Goal: Find contact information: Find contact information

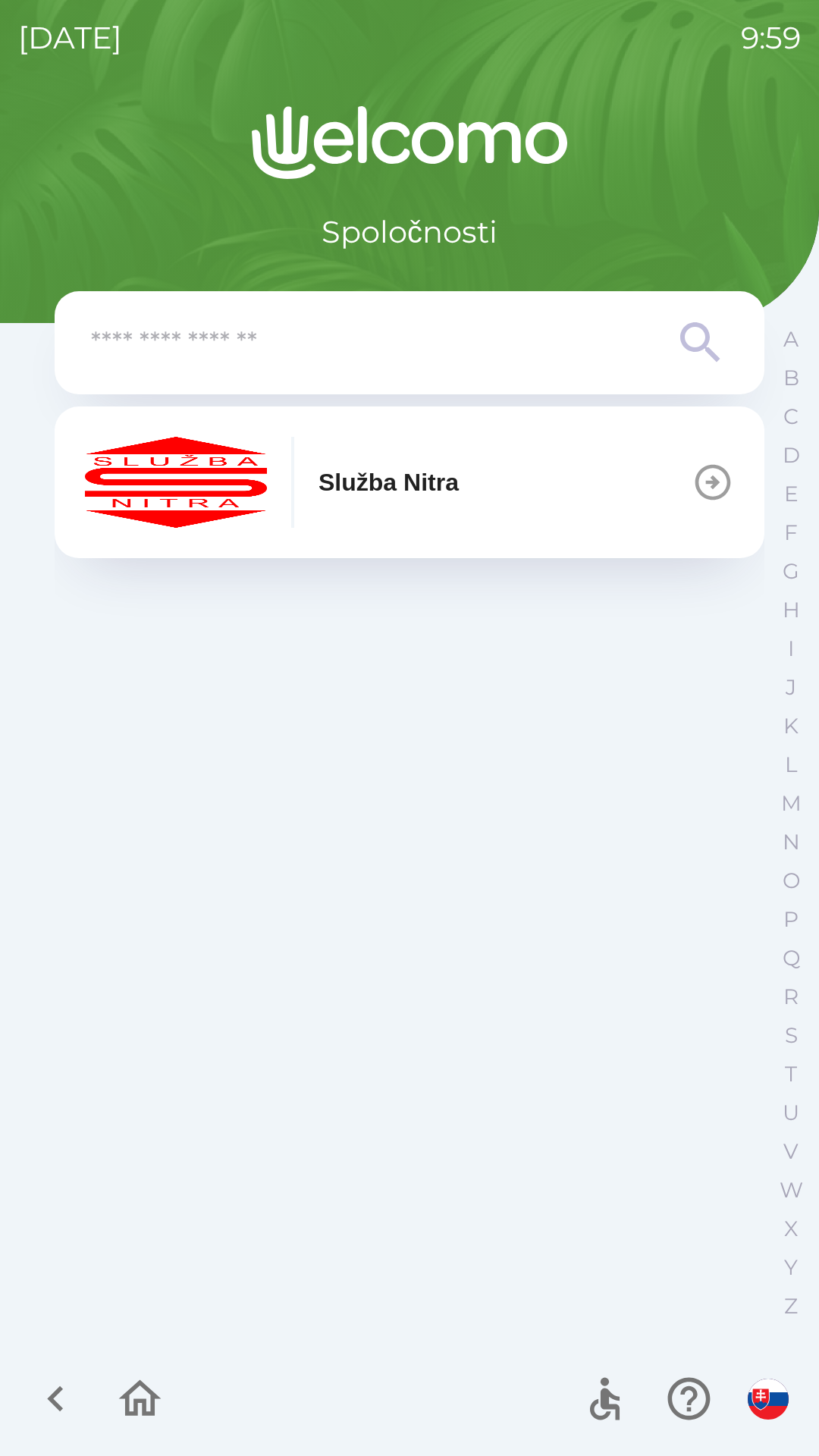
click at [385, 506] on div "Služba Nitra" at bounding box center [272, 482] width 373 height 91
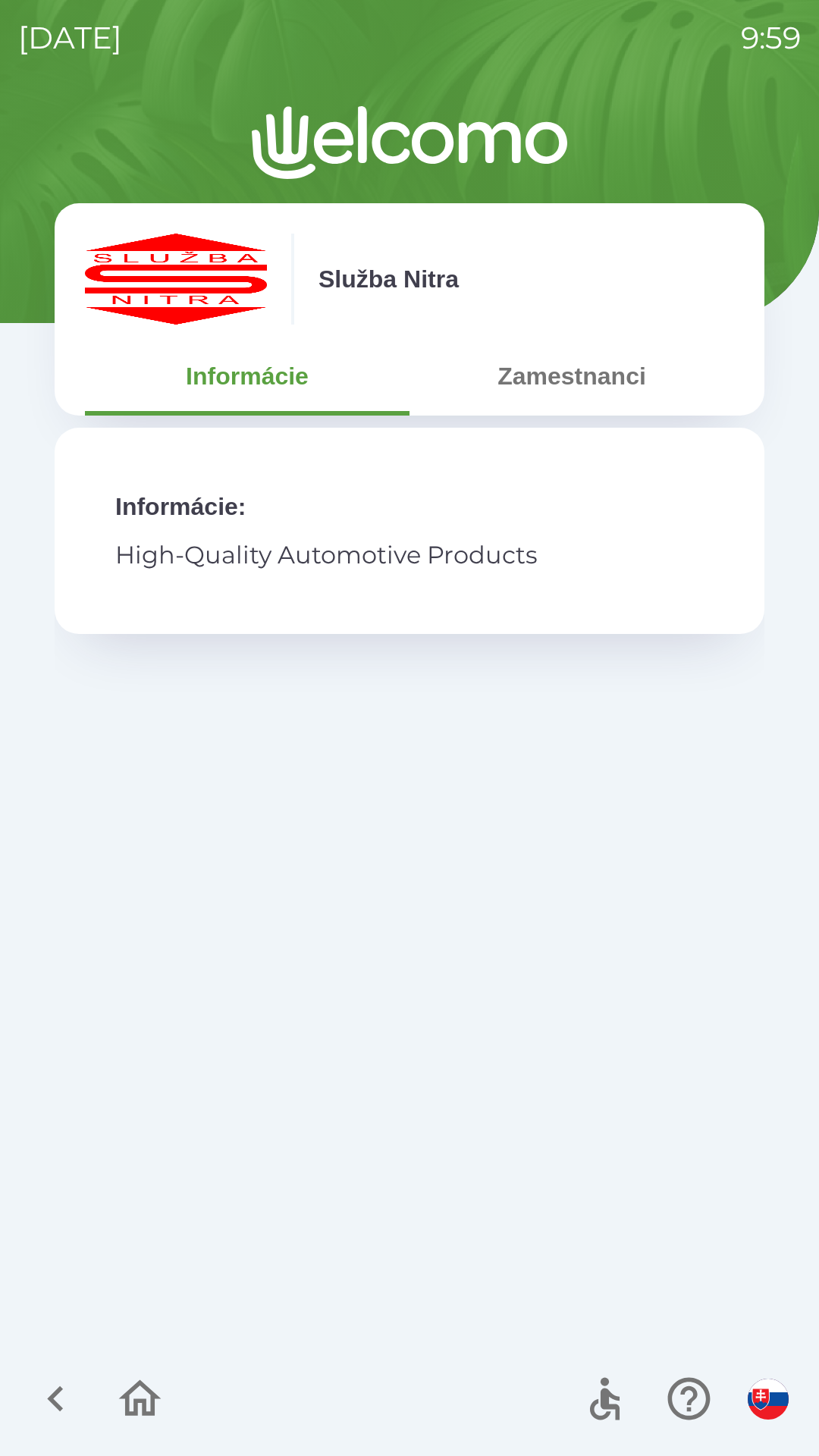
click at [590, 372] on button "Zamestnanci" at bounding box center [571, 376] width 325 height 54
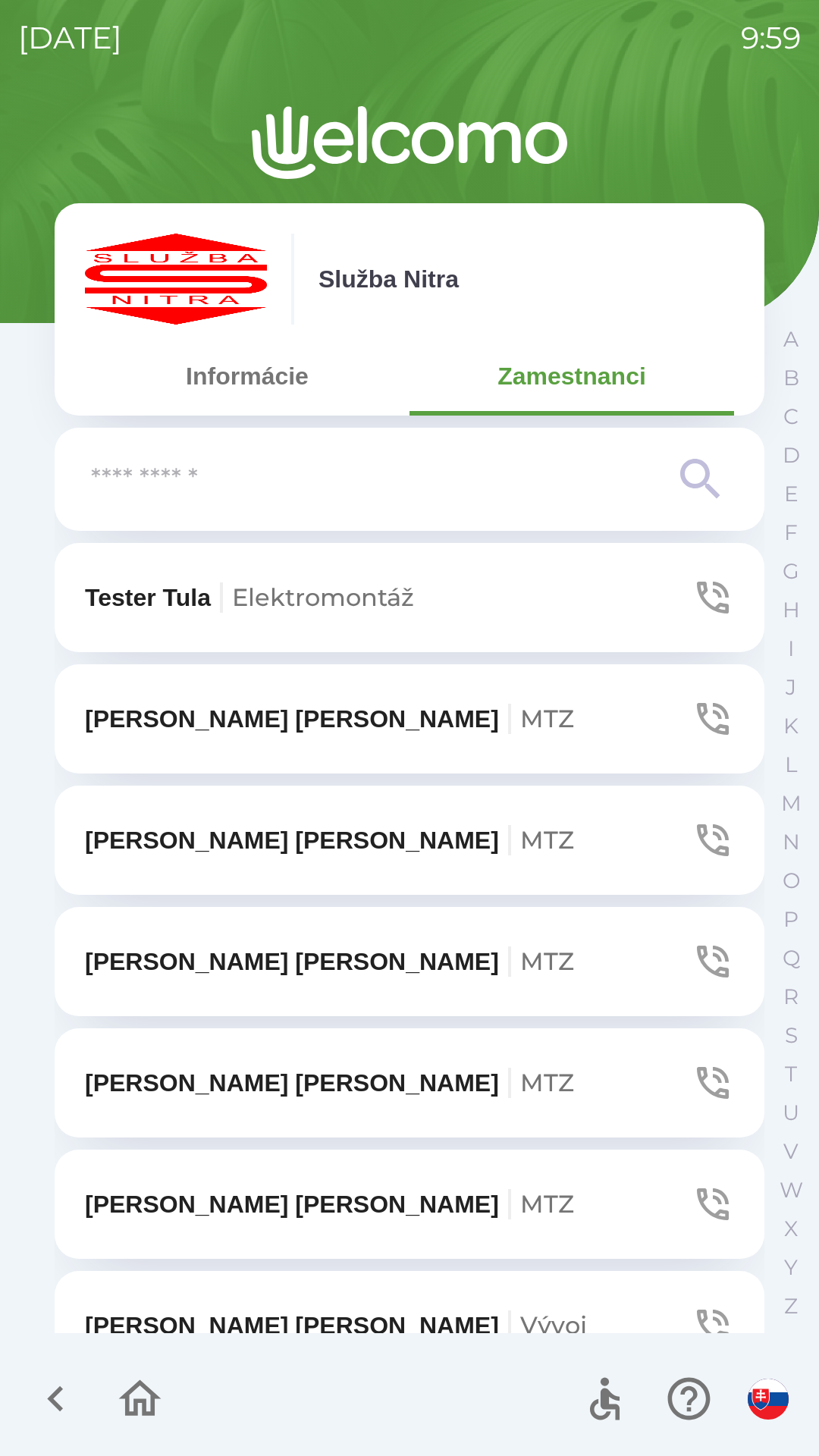
click at [325, 491] on input "text" at bounding box center [379, 479] width 576 height 42
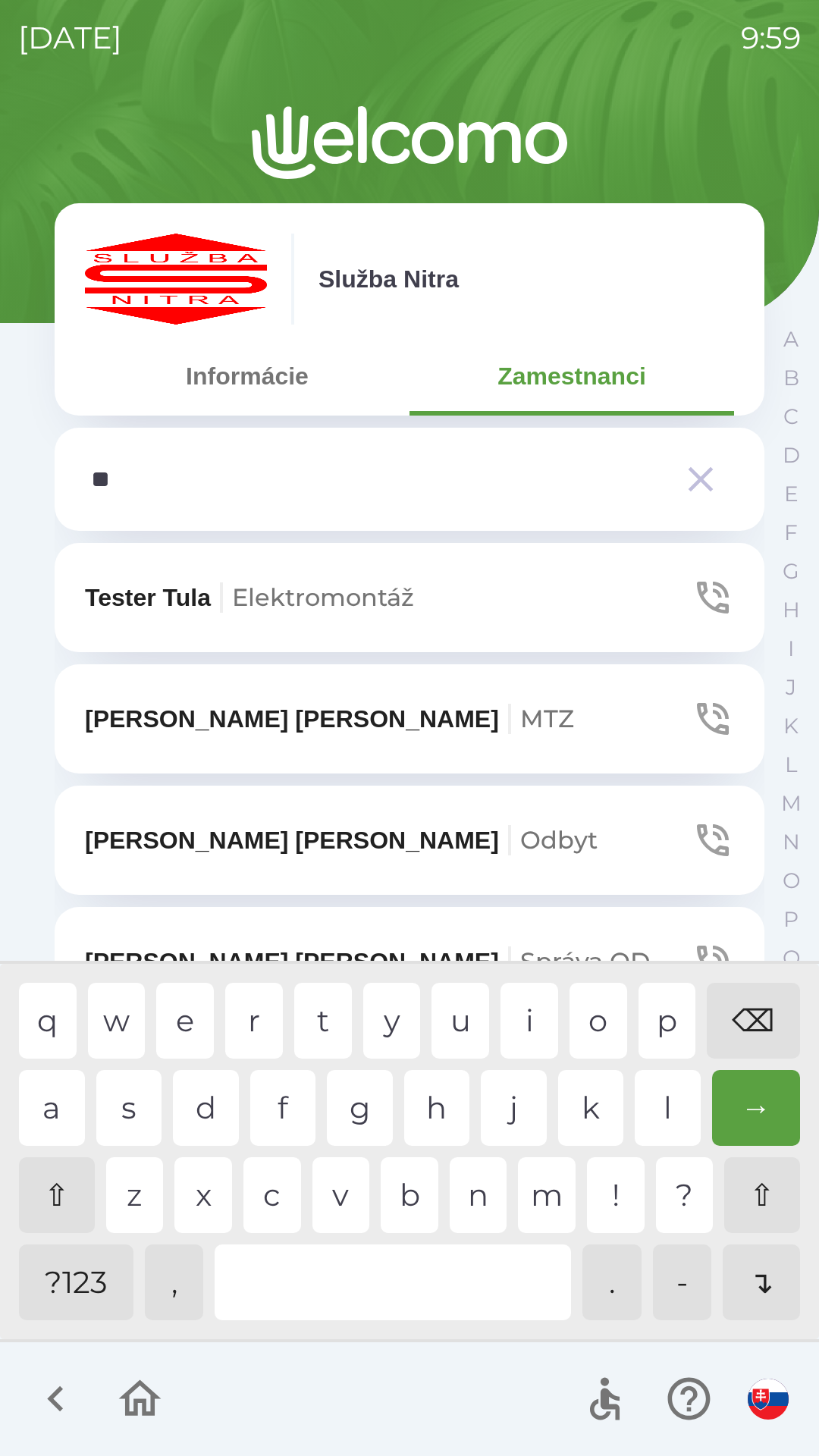
click at [34, 1096] on div "a" at bounding box center [52, 1107] width 66 height 76
type input "***"
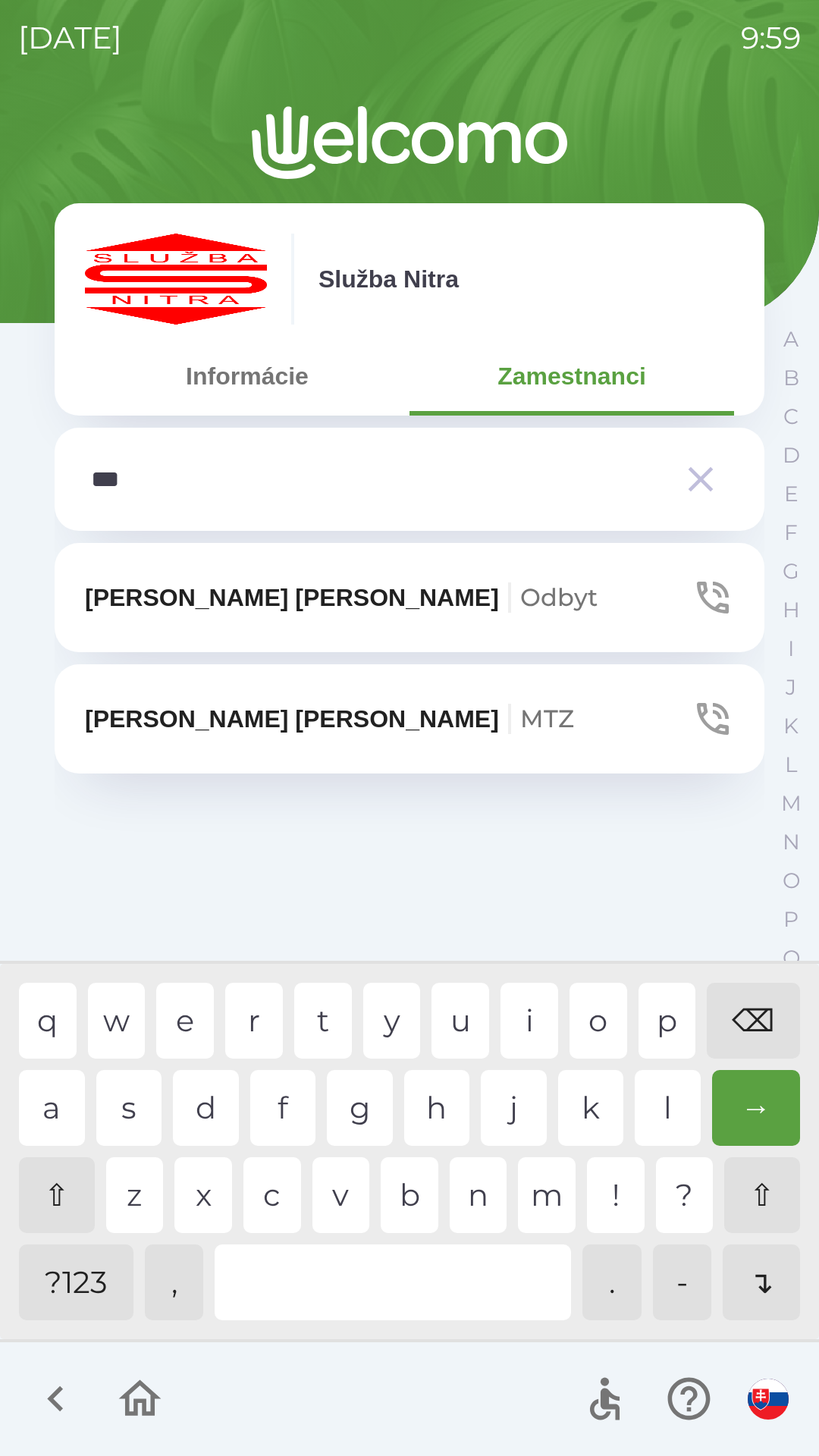
click at [260, 1203] on div "c" at bounding box center [272, 1195] width 58 height 76
click at [158, 725] on p "[PERSON_NAME] MTZ" at bounding box center [329, 718] width 489 height 36
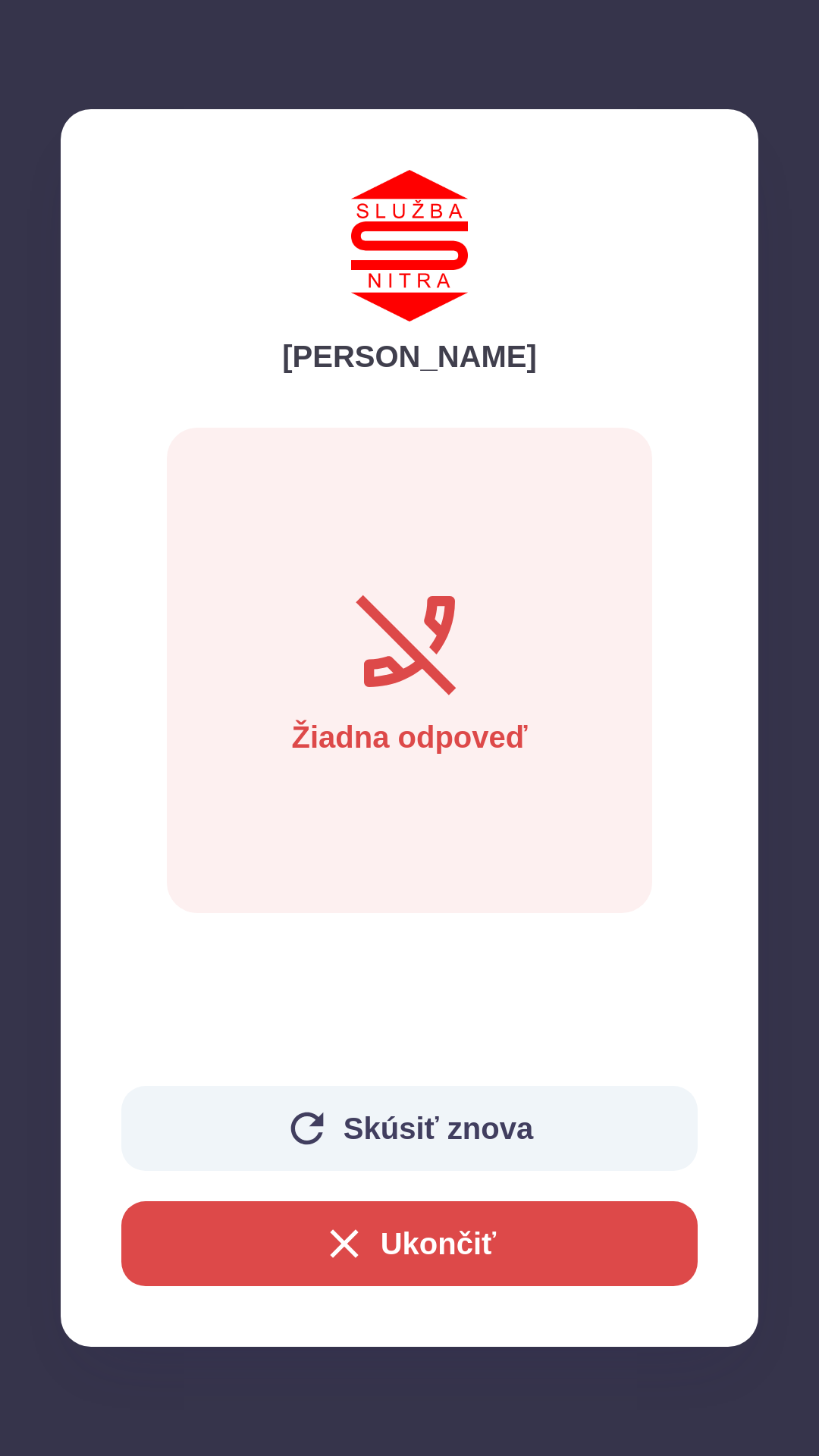
click at [333, 1252] on icon "button" at bounding box center [344, 1243] width 28 height 28
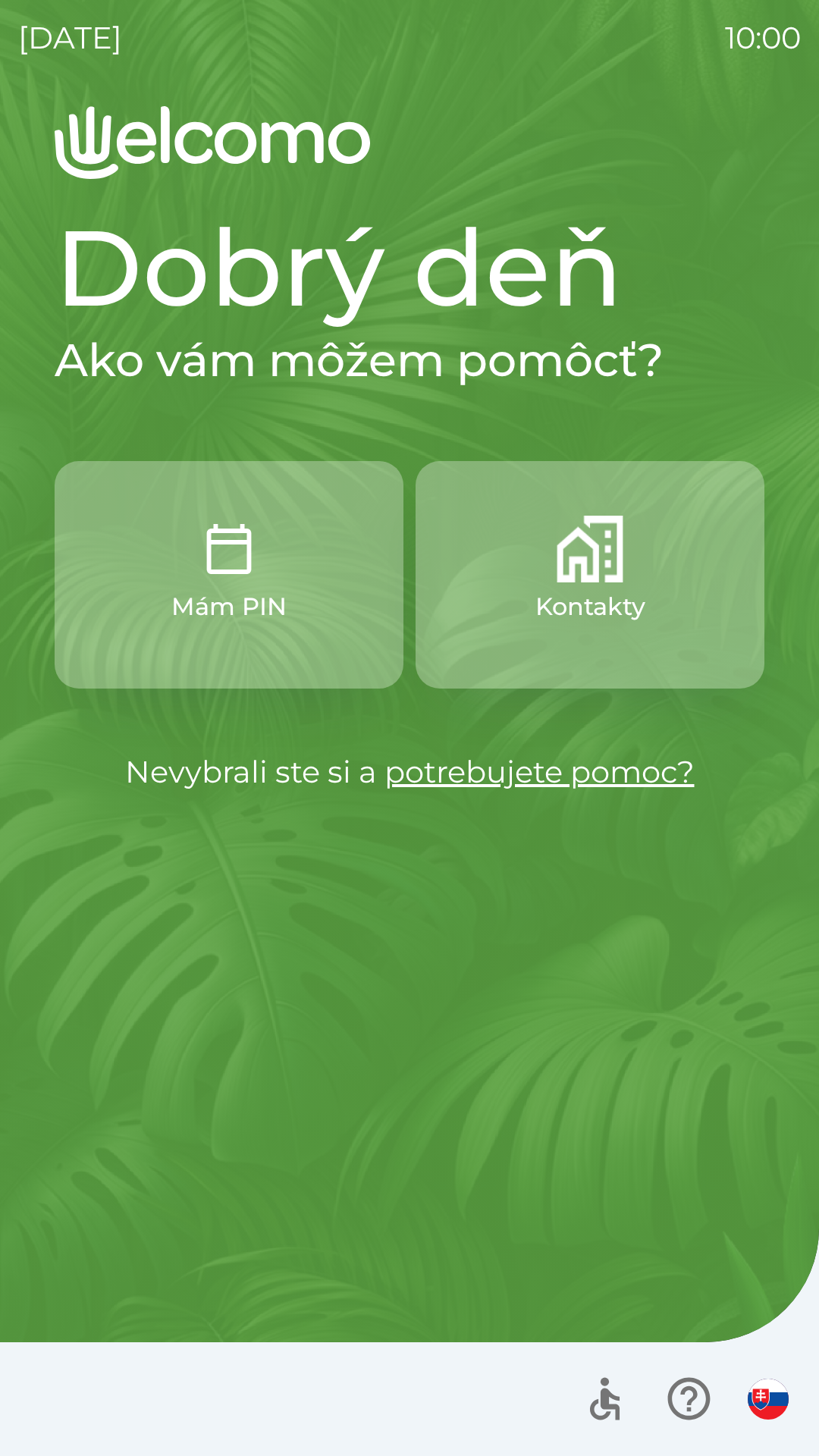
click at [556, 635] on button "Kontakty" at bounding box center [589, 575] width 349 height 228
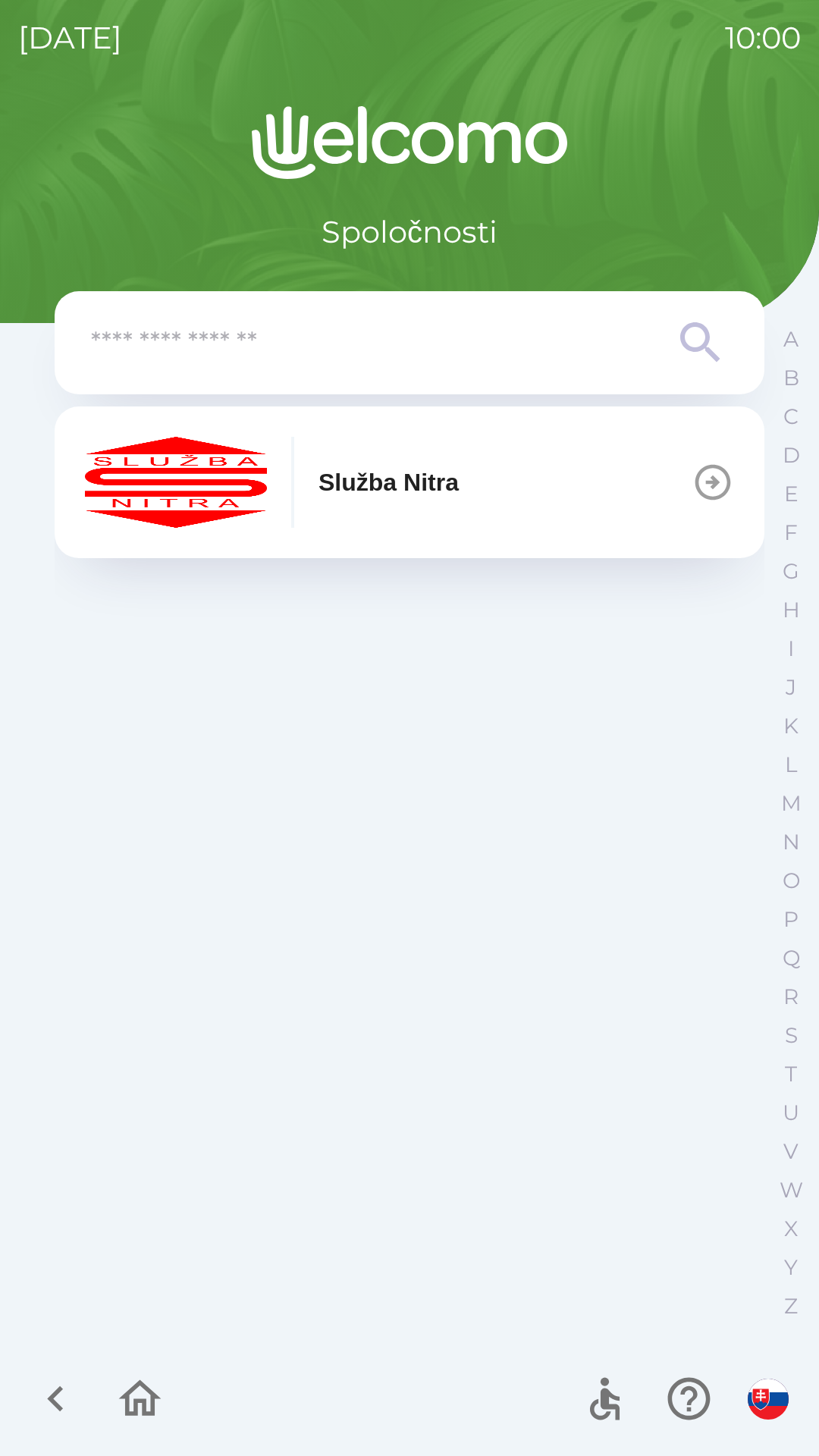
click at [395, 486] on p "Služba Nitra" at bounding box center [388, 482] width 140 height 36
